Goal: Transaction & Acquisition: Purchase product/service

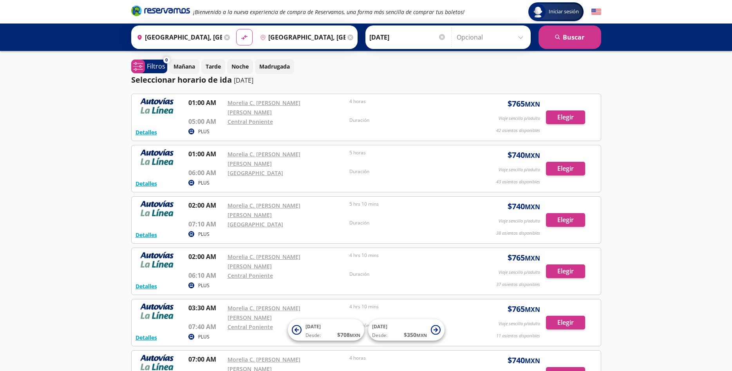
click at [520, 36] on input "Opcional" at bounding box center [492, 37] width 70 height 20
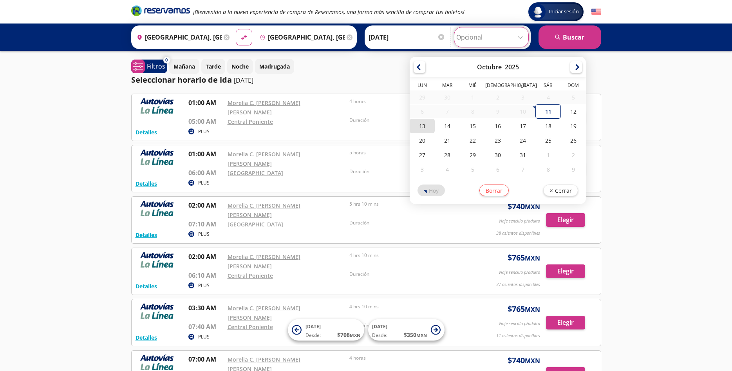
click at [413, 127] on div "13" at bounding box center [422, 126] width 25 height 14
type input "[DATE]"
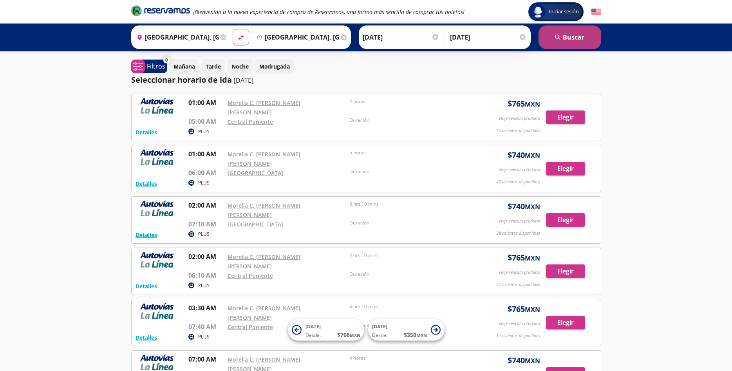
click at [564, 27] on button "search [GEOGRAPHIC_DATA]" at bounding box center [570, 37] width 63 height 24
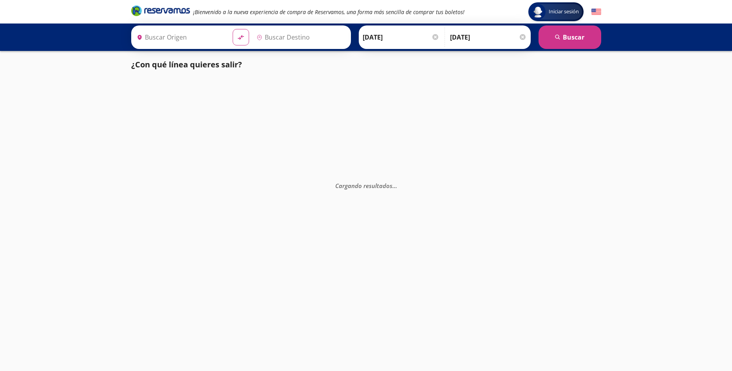
type input "[GEOGRAPHIC_DATA], [GEOGRAPHIC_DATA]"
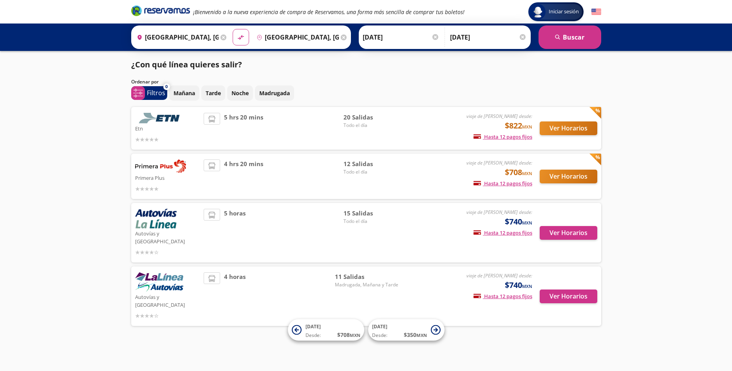
click at [159, 272] on img at bounding box center [159, 282] width 48 height 20
click at [566, 289] on button "Ver Horarios" at bounding box center [569, 296] width 58 height 14
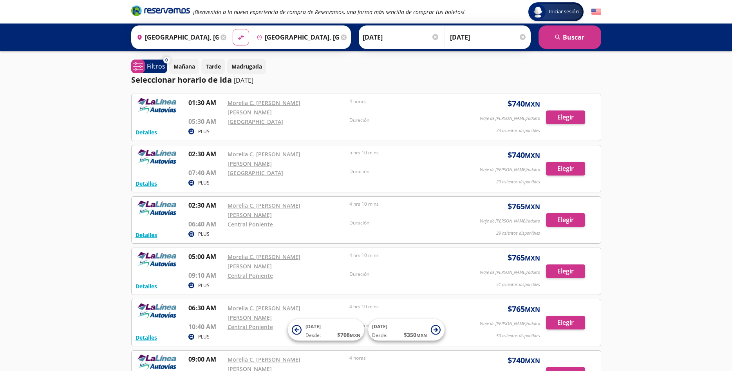
click at [436, 34] on input "[DATE]" at bounding box center [401, 37] width 77 height 20
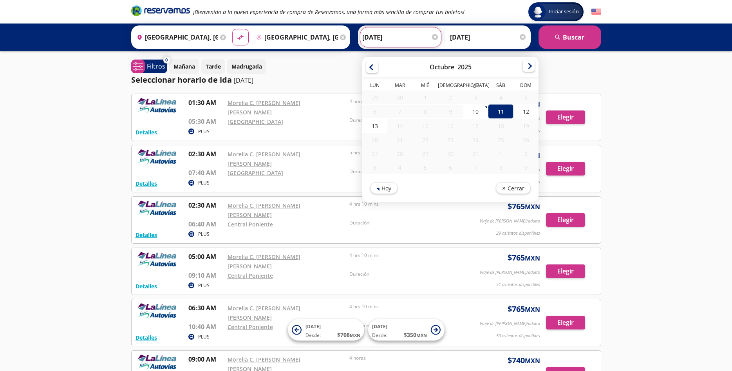
click at [534, 67] on div at bounding box center [529, 66] width 12 height 12
click at [378, 127] on div "13" at bounding box center [374, 126] width 25 height 14
type input "[DATE]"
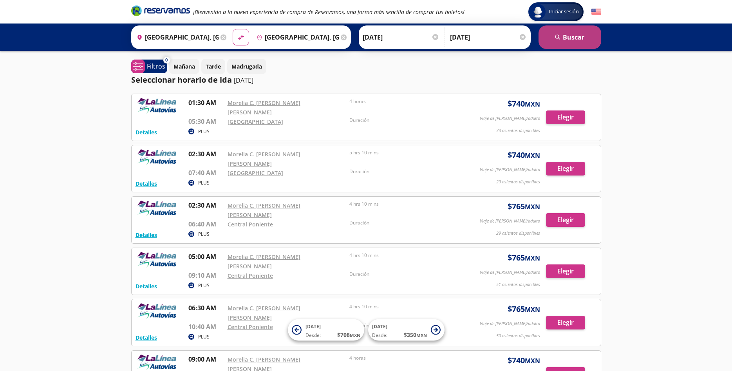
click at [573, 32] on button "search [GEOGRAPHIC_DATA]" at bounding box center [570, 37] width 63 height 24
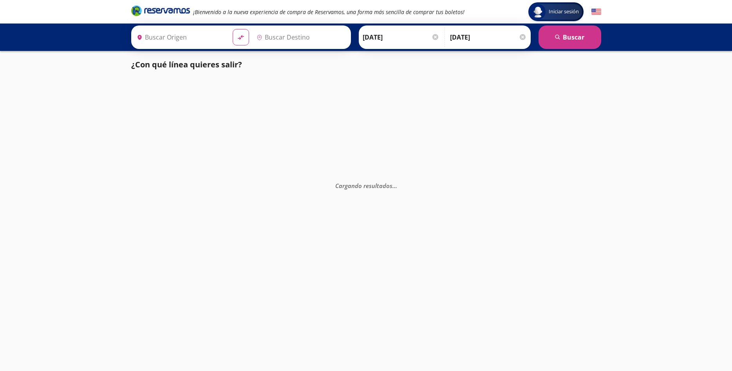
type input "[GEOGRAPHIC_DATA], [GEOGRAPHIC_DATA]"
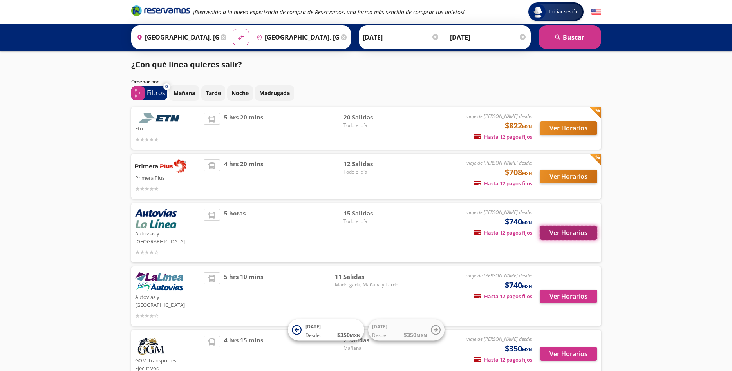
click at [562, 226] on button "Ver Horarios" at bounding box center [569, 233] width 58 height 14
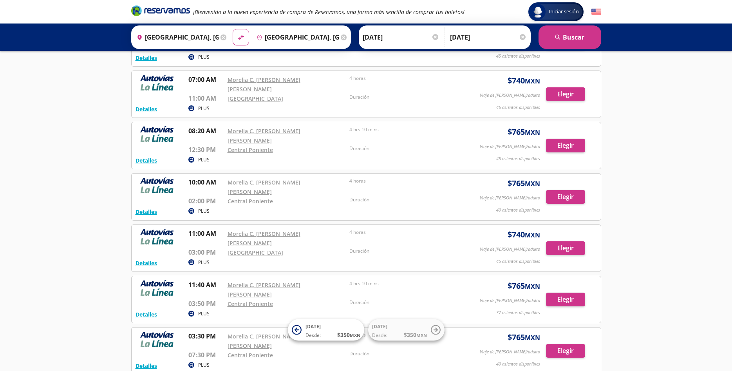
scroll to position [320, 0]
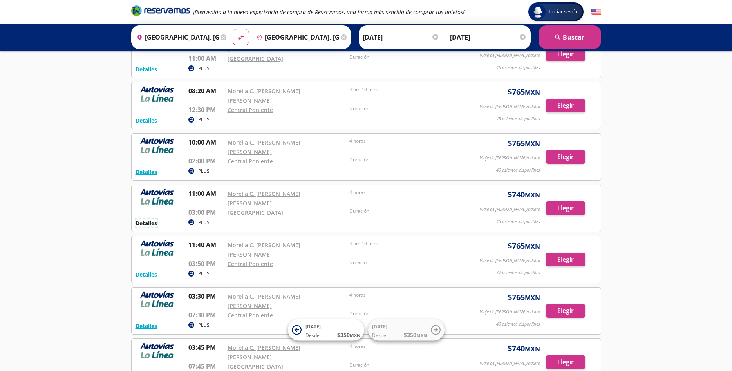
click at [142, 219] on button "Detalles" at bounding box center [147, 223] width 22 height 8
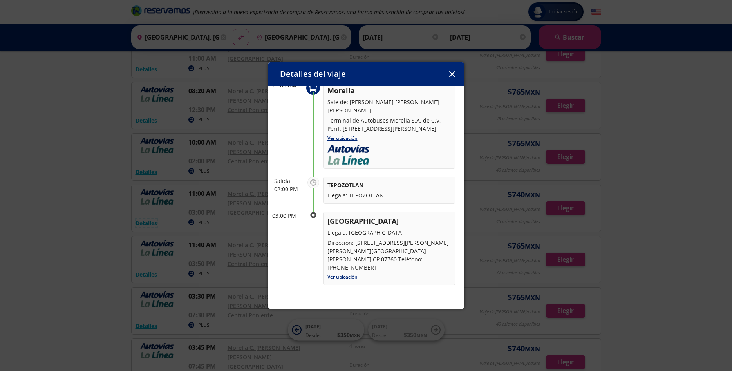
scroll to position [0, 0]
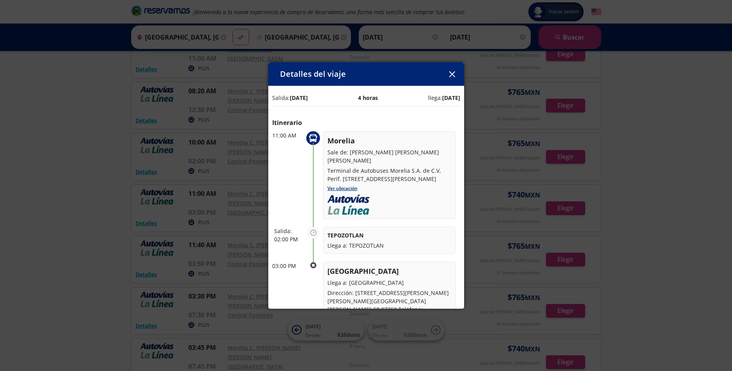
click at [451, 74] on icon "button" at bounding box center [452, 74] width 6 height 6
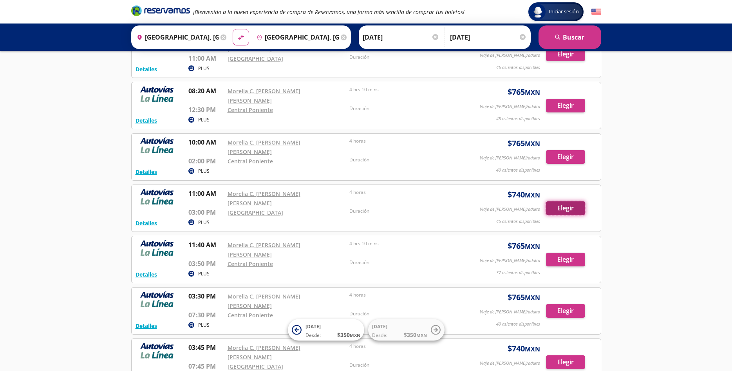
click at [571, 201] on button "Elegir" at bounding box center [565, 208] width 39 height 14
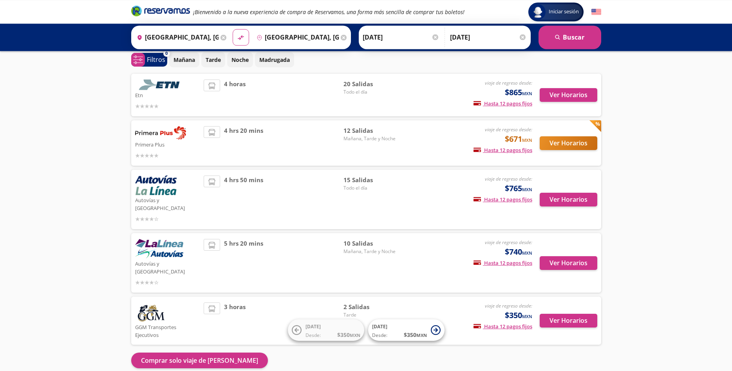
scroll to position [54, 0]
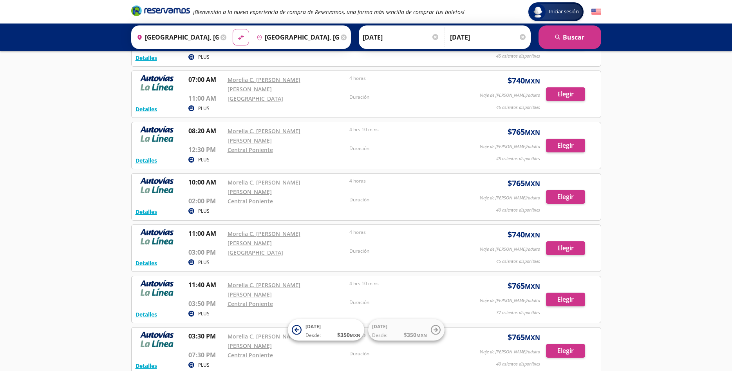
scroll to position [320, 0]
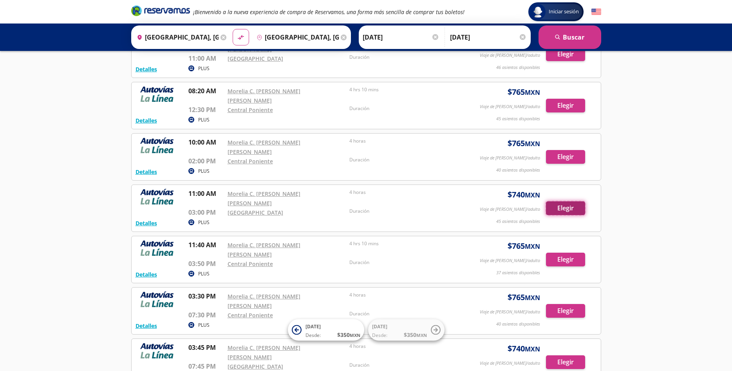
click at [565, 201] on button "Elegir" at bounding box center [565, 208] width 39 height 14
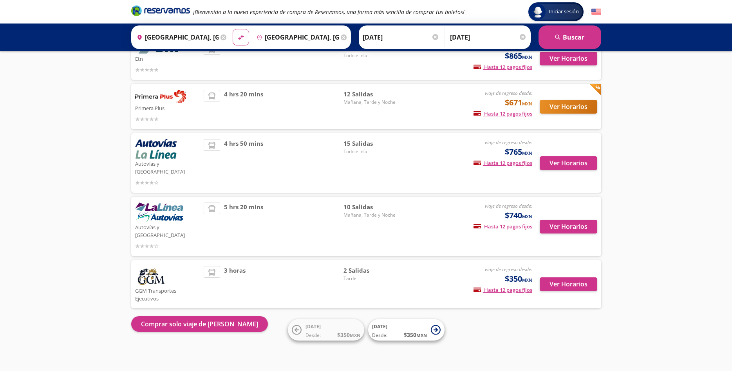
scroll to position [54, 0]
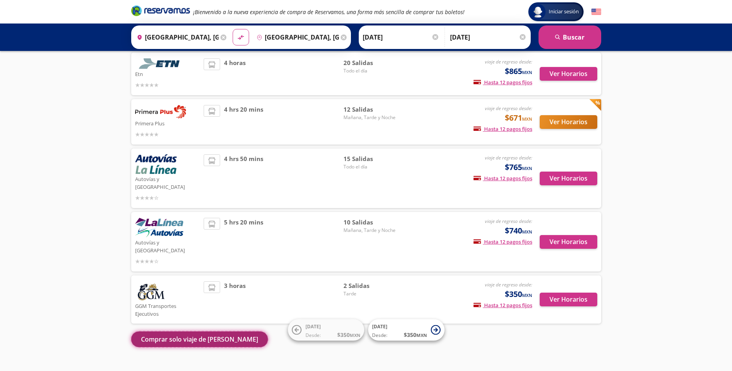
click at [184, 331] on button "Comprar solo viaje de [PERSON_NAME]" at bounding box center [199, 339] width 137 height 16
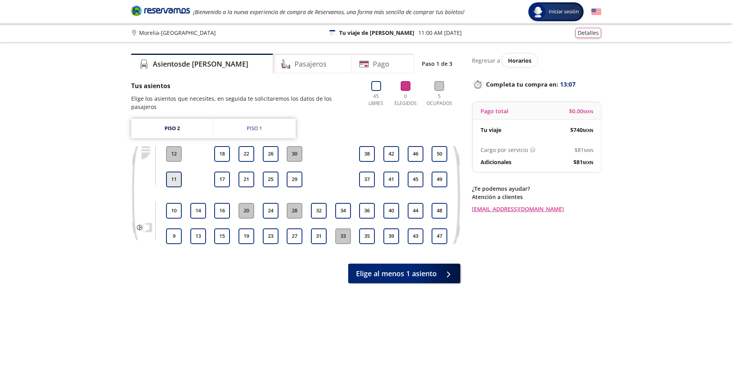
click at [173, 174] on button "11" at bounding box center [174, 180] width 16 height 16
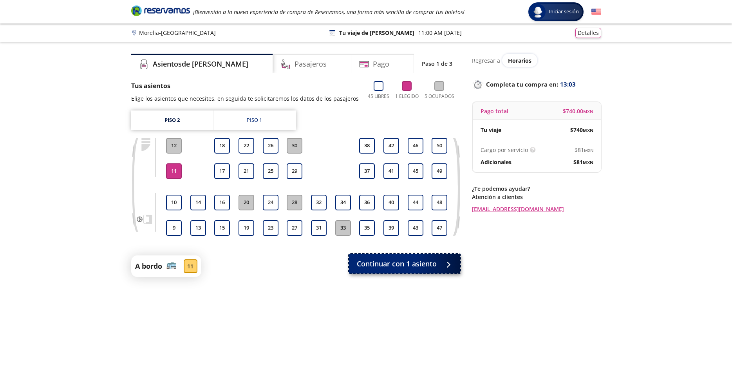
click at [405, 261] on span "Continuar con 1 asiento" at bounding box center [397, 264] width 80 height 11
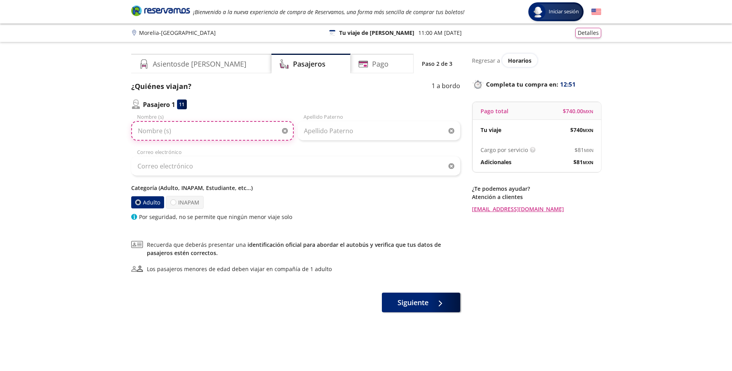
click at [159, 130] on input "Nombre (s)" at bounding box center [212, 131] width 163 height 20
type input "[PERSON_NAME]"
drag, startPoint x: 165, startPoint y: 131, endPoint x: 238, endPoint y: 132, distance: 73.3
click at [238, 132] on input "[PERSON_NAME]" at bounding box center [212, 131] width 163 height 20
type input "[PERSON_NAME]"
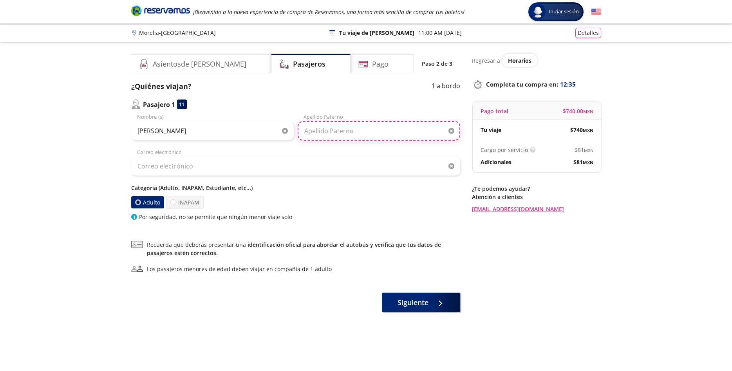
drag, startPoint x: 331, startPoint y: 130, endPoint x: 338, endPoint y: 129, distance: 7.5
click at [331, 130] on input "Apellido Paterno" at bounding box center [379, 131] width 163 height 20
type input "[PERSON_NAME]"
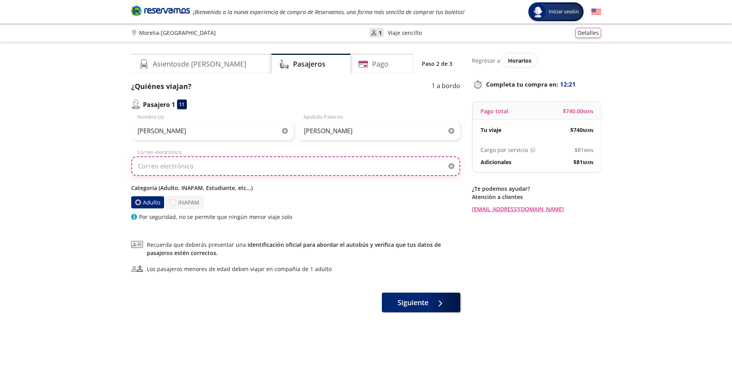
click at [161, 157] on input "Correo electrónico" at bounding box center [295, 166] width 329 height 20
type input "[EMAIL_ADDRESS][DOMAIN_NAME]"
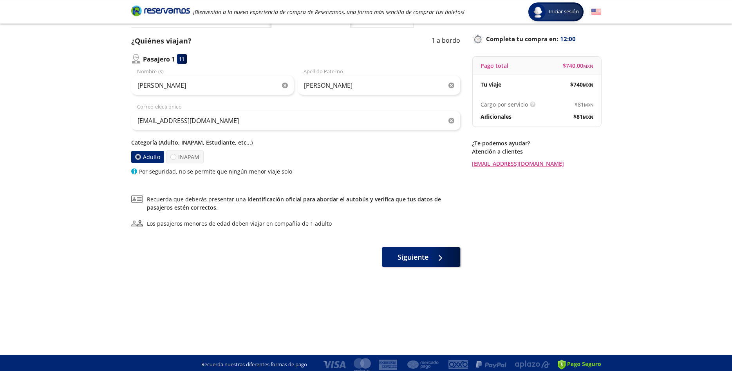
scroll to position [49, 0]
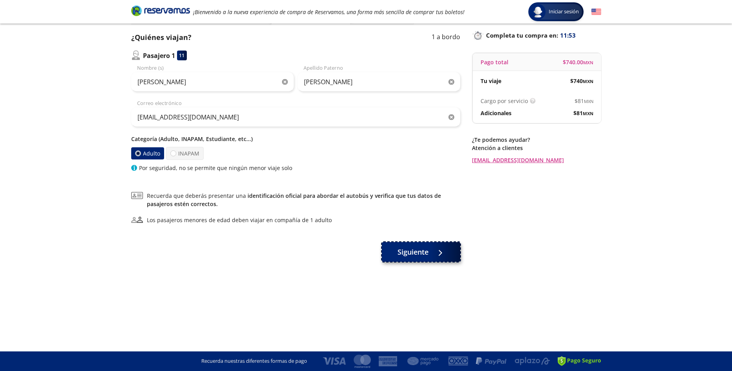
click at [414, 251] on span "Siguiente" at bounding box center [413, 252] width 31 height 11
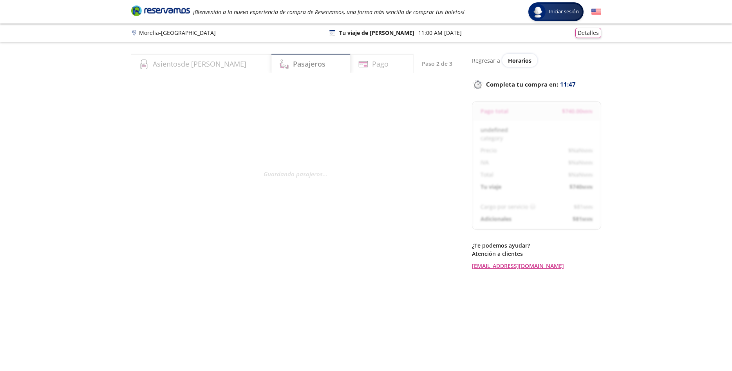
select select "MX"
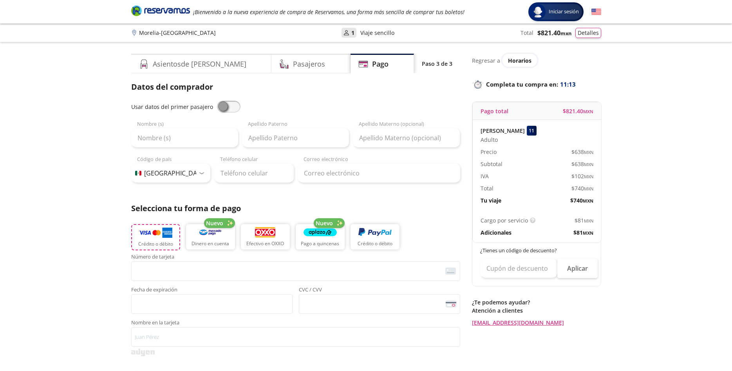
click at [151, 236] on img "button" at bounding box center [155, 233] width 33 height 12
click at [219, 105] on span at bounding box center [229, 107] width 24 height 12
click at [217, 101] on input "checkbox" at bounding box center [217, 101] width 0 height 0
type input "[PERSON_NAME]"
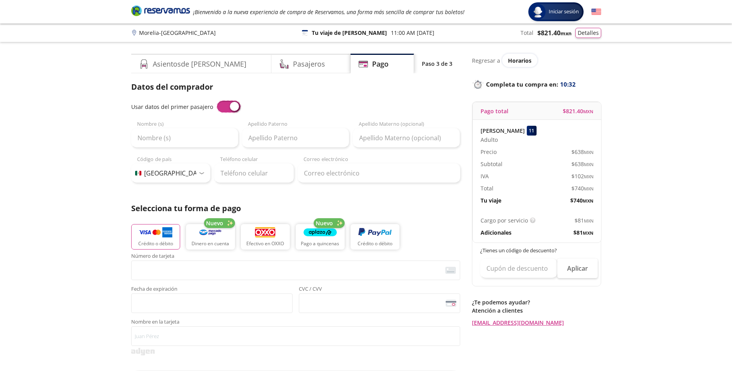
type input "[EMAIL_ADDRESS][DOMAIN_NAME]"
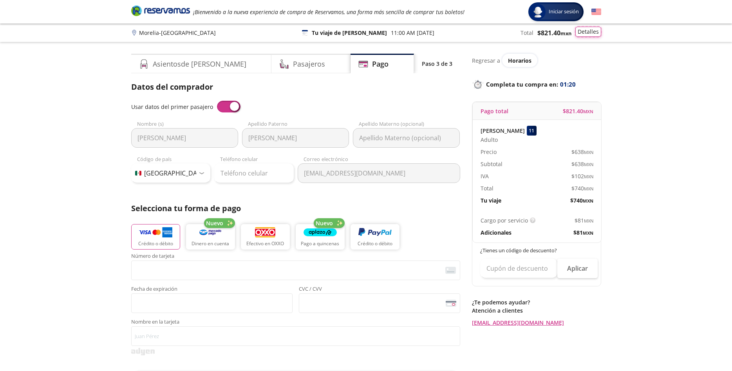
click at [595, 37] on button "Detalles" at bounding box center [588, 32] width 26 height 10
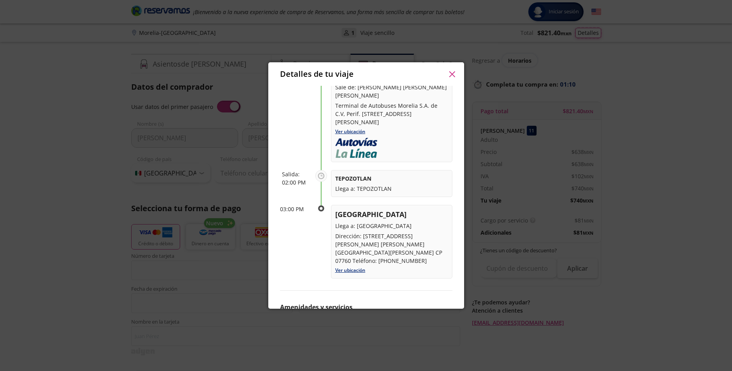
scroll to position [98, 0]
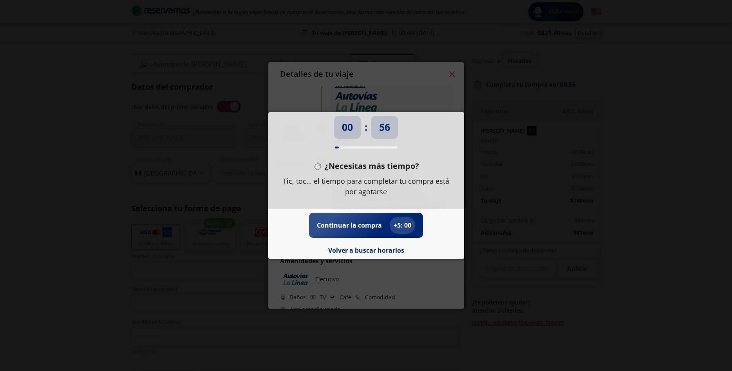
click at [451, 71] on div "00 : 56 ¿Necesitas más tiempo? Tic, toc… el tiempo para completar tu compra est…" at bounding box center [366, 185] width 732 height 371
click at [389, 251] on button "Volver a buscar horarios" at bounding box center [366, 250] width 76 height 9
